Goal: Transaction & Acquisition: Purchase product/service

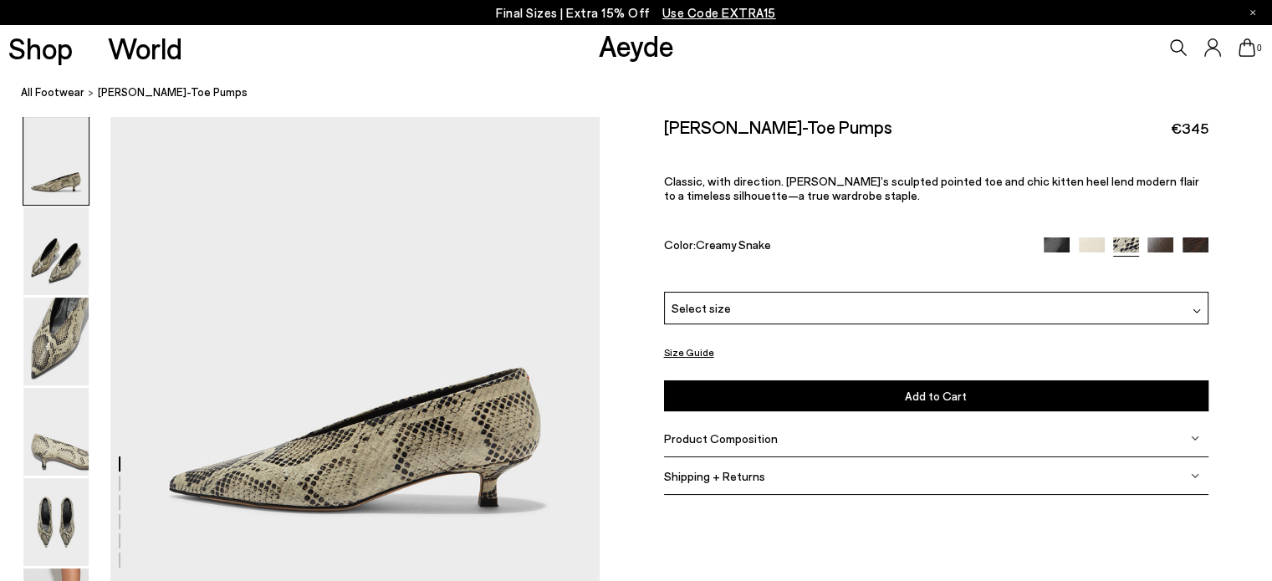
click at [1089, 244] on img at bounding box center [1092, 251] width 26 height 26
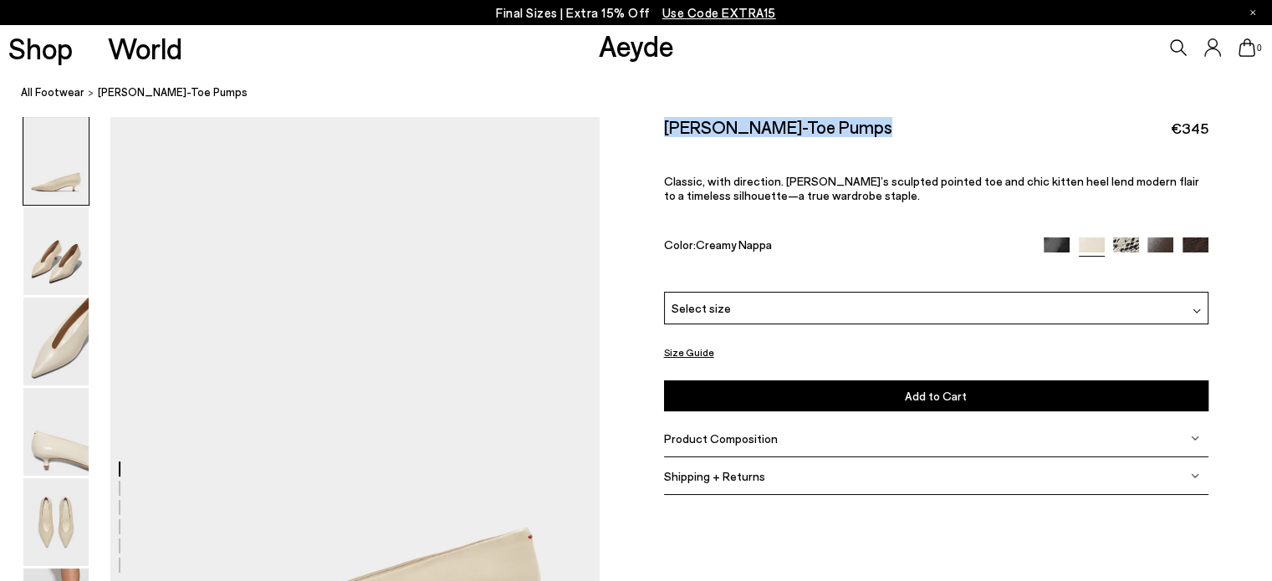
drag, startPoint x: 862, startPoint y: 123, endPoint x: 659, endPoint y: 123, distance: 203.2
click at [659, 123] on div "Size Guide Shoes Belt Our shoes come in European sizing. The easiest way to mea…" at bounding box center [936, 314] width 672 height 396
copy h2 "[PERSON_NAME]-Toe Pumps"
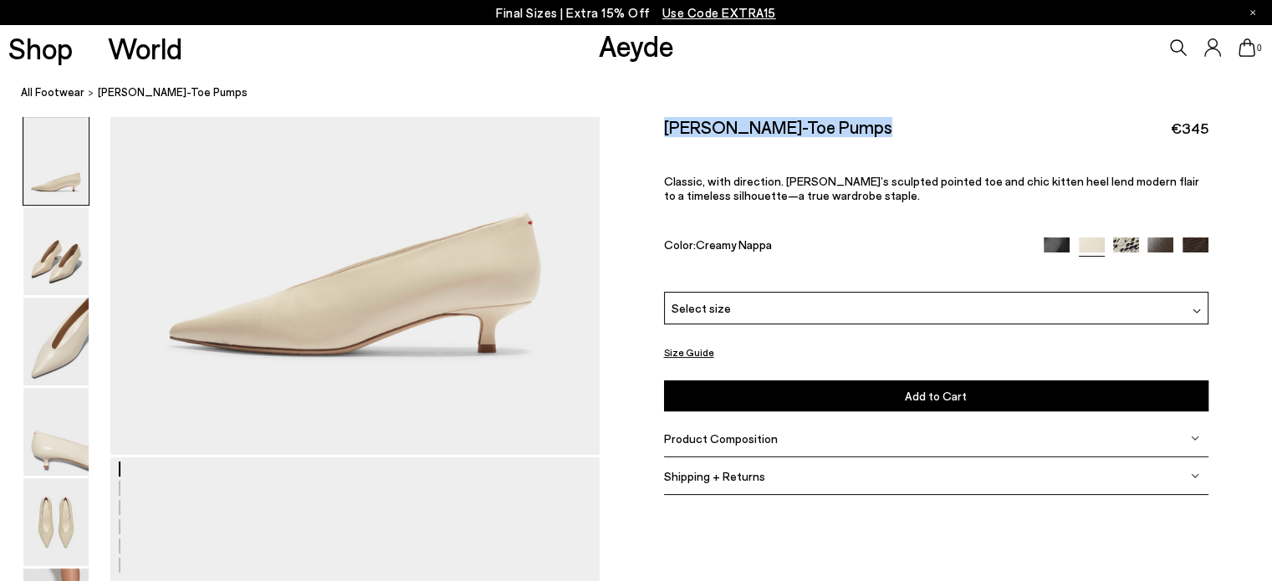
scroll to position [335, 0]
